Goal: Transaction & Acquisition: Purchase product/service

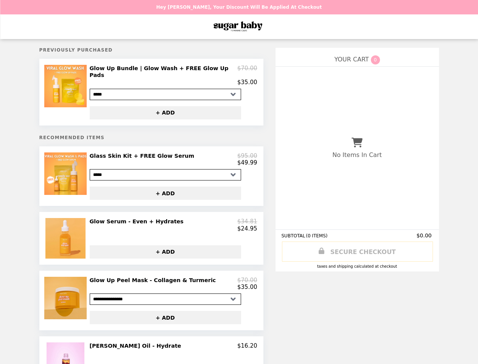
click at [71, 90] on img at bounding box center [66, 86] width 44 height 42
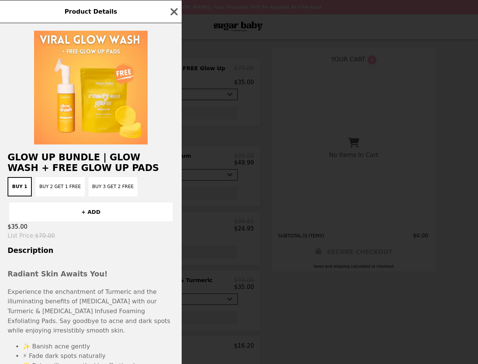
click at [173, 73] on div "Product Details Glow Up Bundle | Glow Wash + FREE Glow Up Pads Buy 1 Buy 2 Get …" at bounding box center [239, 182] width 478 height 364
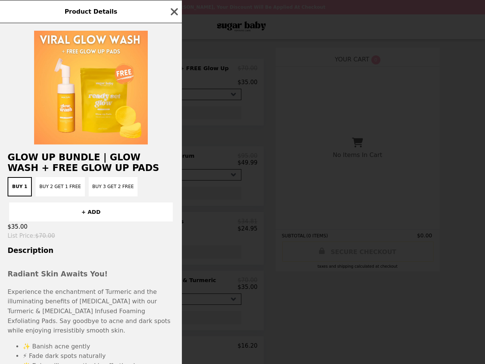
click at [170, 108] on div at bounding box center [91, 83] width 182 height 121
click at [71, 172] on h2 "Glow Up Bundle | Glow Wash + FREE Glow Up Pads" at bounding box center [91, 162] width 182 height 21
click at [173, 156] on div "Product Details Glow Up Bundle | Glow Wash + FREE Glow Up Pads Buy 1 Buy 2 Get …" at bounding box center [242, 182] width 485 height 364
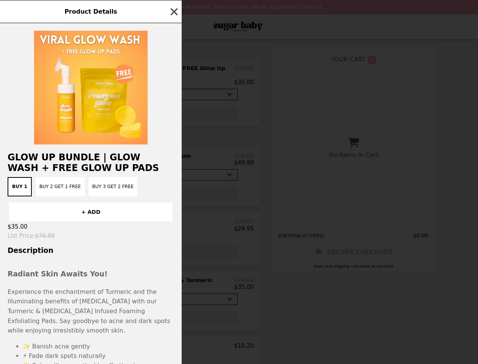
click at [170, 190] on button "+ ADD" at bounding box center [161, 192] width 151 height 13
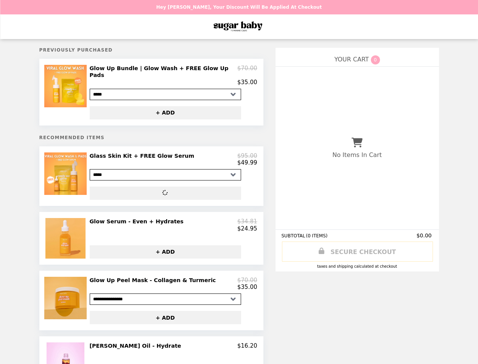
click at [71, 236] on img at bounding box center [66, 238] width 42 height 40
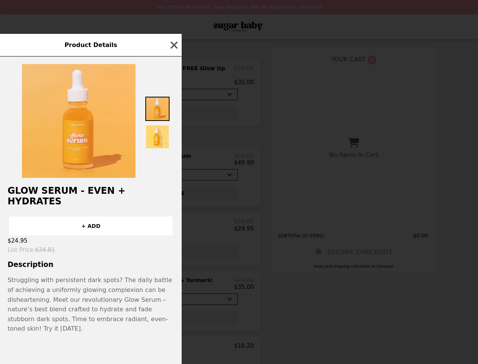
click at [173, 223] on div "Product Details Glow Serum - Even + Hydrates + ADD $24.95 List Price : $34.81 D…" at bounding box center [239, 182] width 478 height 364
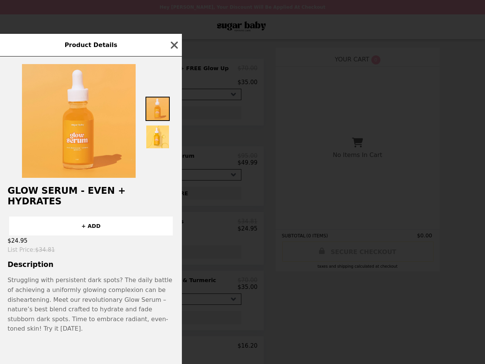
click at [170, 246] on div "$24.95" at bounding box center [91, 240] width 182 height 11
click at [71, 300] on div "Product Details Glow Serum - Even + Hydrates + ADD $24.95 List Price : $34.81 D…" at bounding box center [242, 182] width 485 height 364
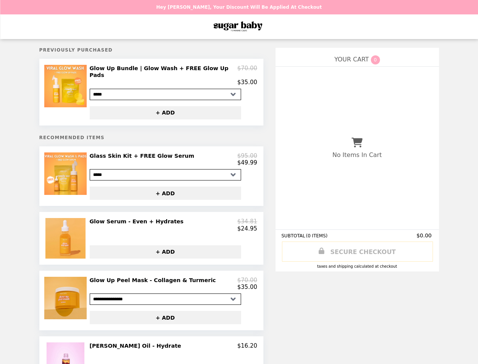
click at [71, 90] on img at bounding box center [66, 86] width 44 height 42
